Goal: Information Seeking & Learning: Learn about a topic

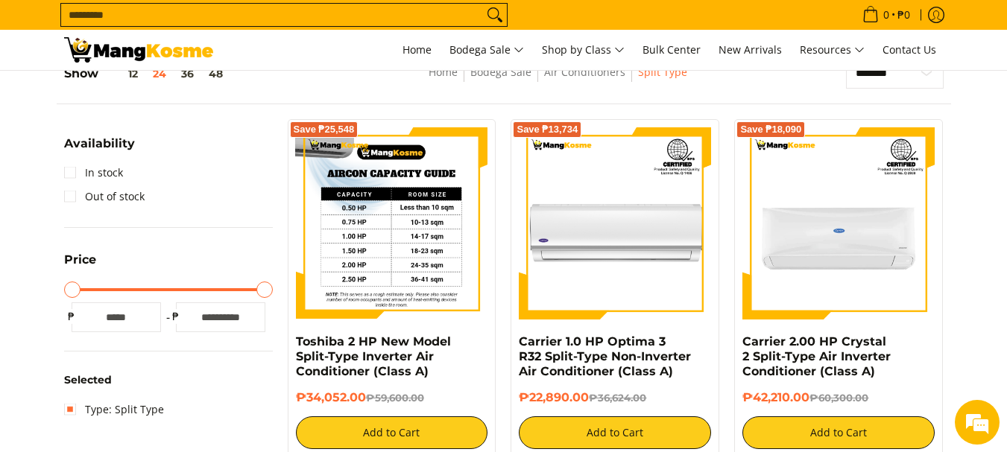
click at [408, 247] on img at bounding box center [392, 223] width 192 height 192
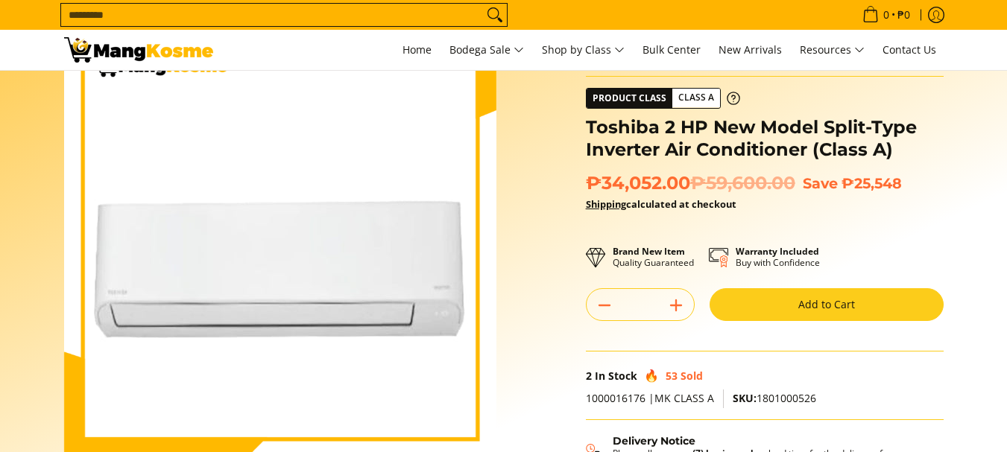
scroll to position [298, 0]
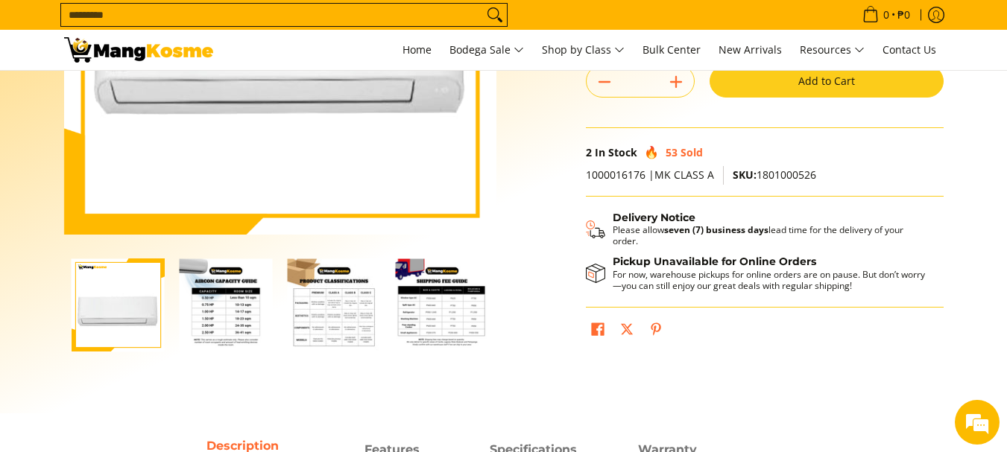
click at [234, 288] on img "Toshiba 2 HP New Model Split-Type Inverter Air Conditioner (Class A)-2" at bounding box center [226, 305] width 93 height 93
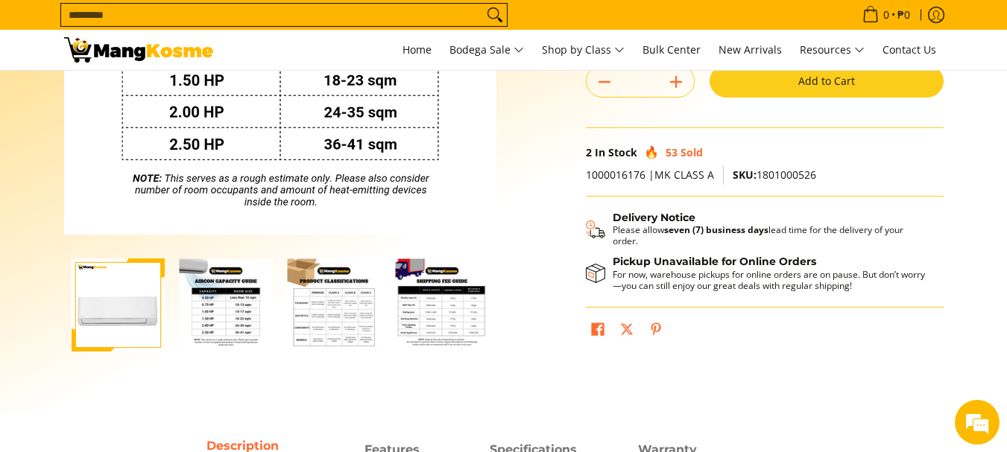
scroll to position [0, 0]
click at [331, 301] on img "Toshiba 2 HP New Model Split-Type Inverter Air Conditioner (Class A)-3" at bounding box center [334, 305] width 93 height 93
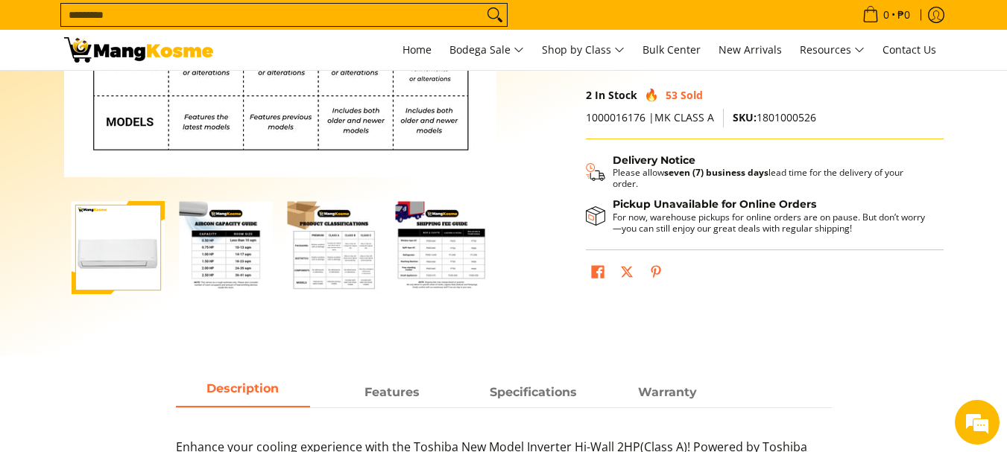
scroll to position [373, 0]
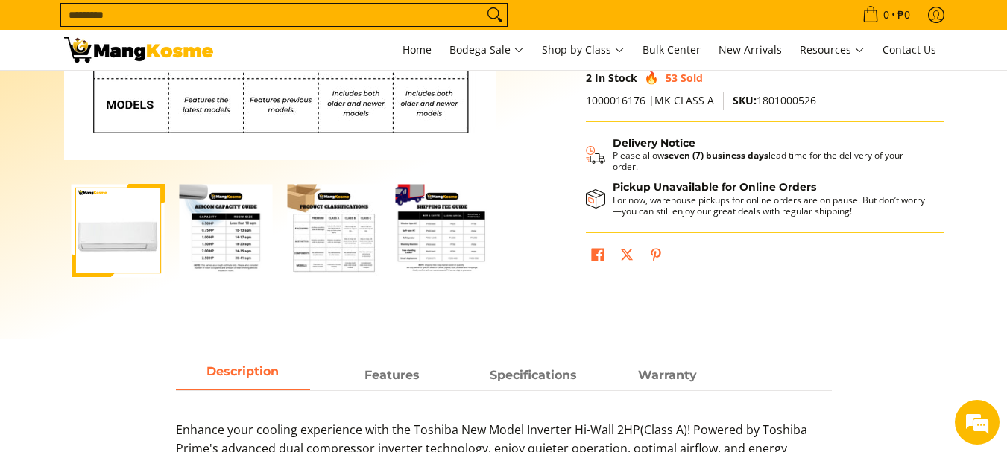
click at [443, 228] on img "mang-kosme-shipping-fee-guide-infographic" at bounding box center [442, 230] width 93 height 93
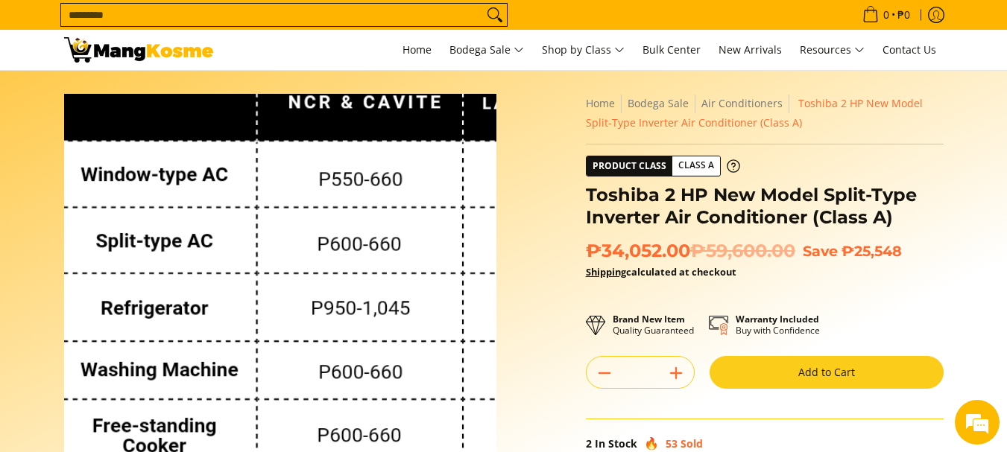
scroll to position [0, 0]
